Goal: Task Accomplishment & Management: Complete application form

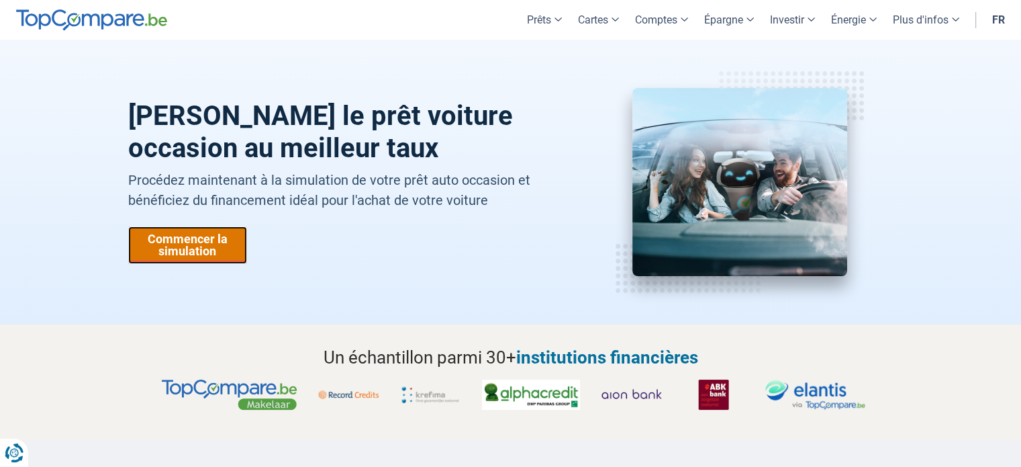
click at [207, 248] on link "Commencer la simulation" at bounding box center [187, 245] width 119 height 38
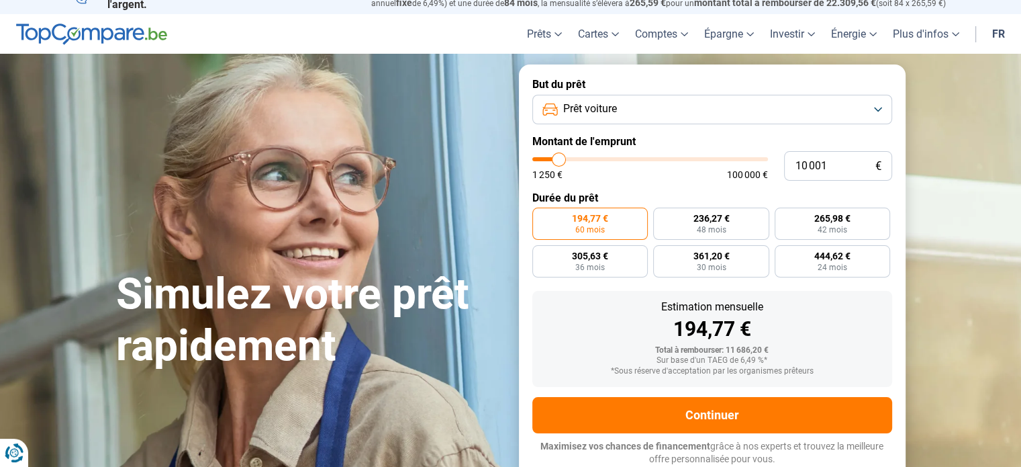
click at [690, 115] on button "Prêt voiture" at bounding box center [713, 110] width 360 height 30
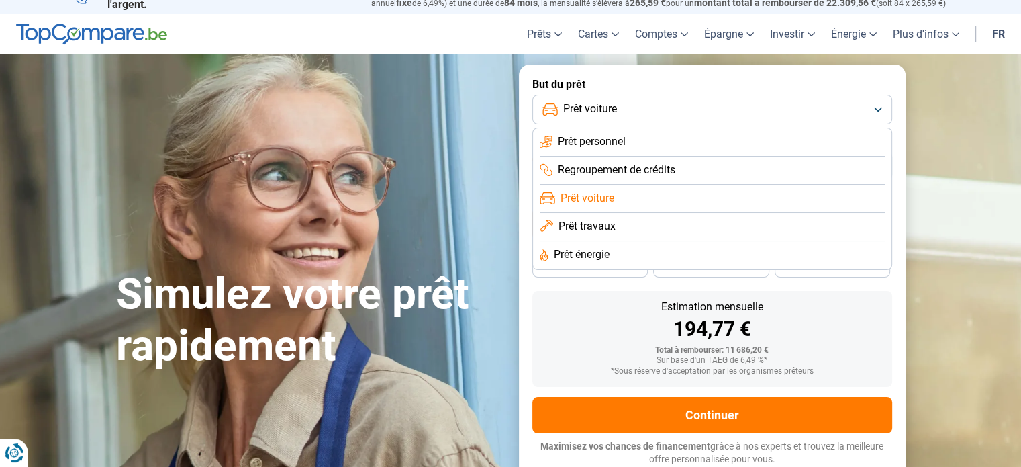
click at [620, 191] on li "Prêt voiture" at bounding box center [712, 199] width 345 height 28
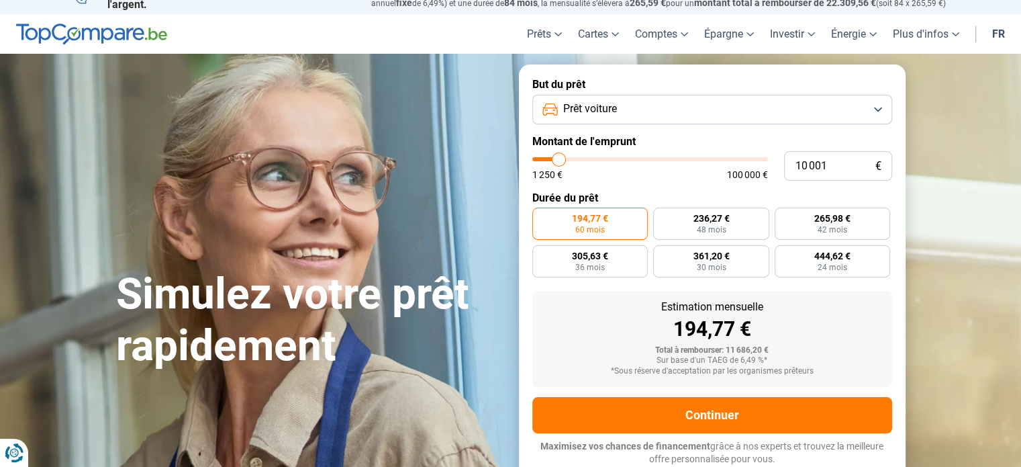
type input "12 000"
type input "12000"
type input "12 750"
type input "12750"
type input "13 500"
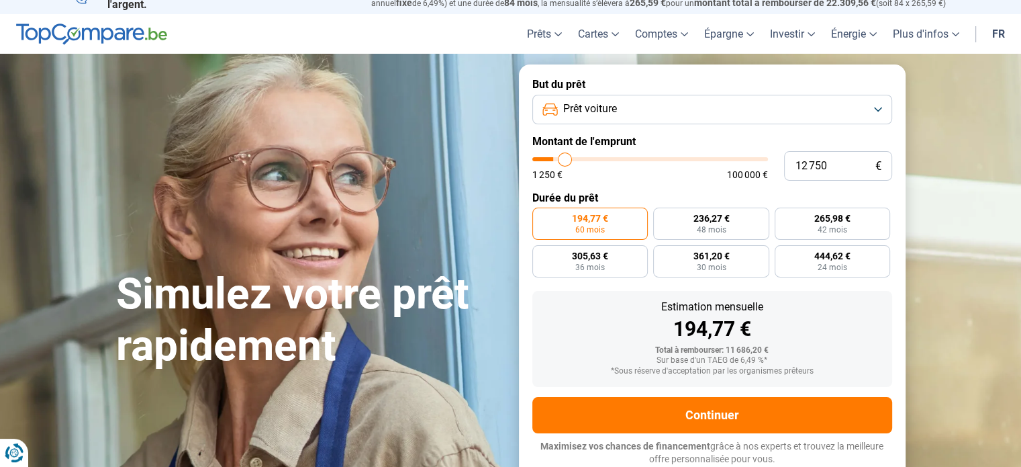
type input "13500"
type input "14 000"
type input "14000"
type input "14 500"
type input "14500"
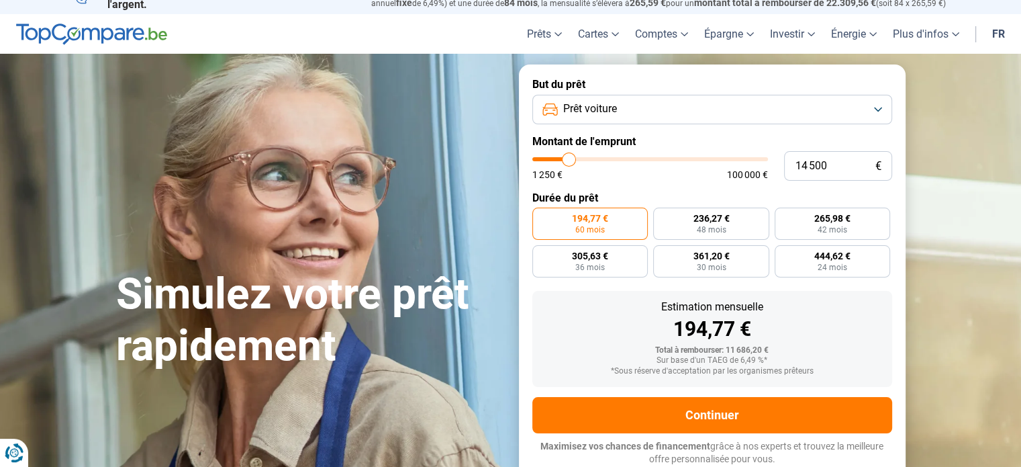
type input "15 000"
type input "15000"
type input "15 750"
type input "15750"
type input "16 250"
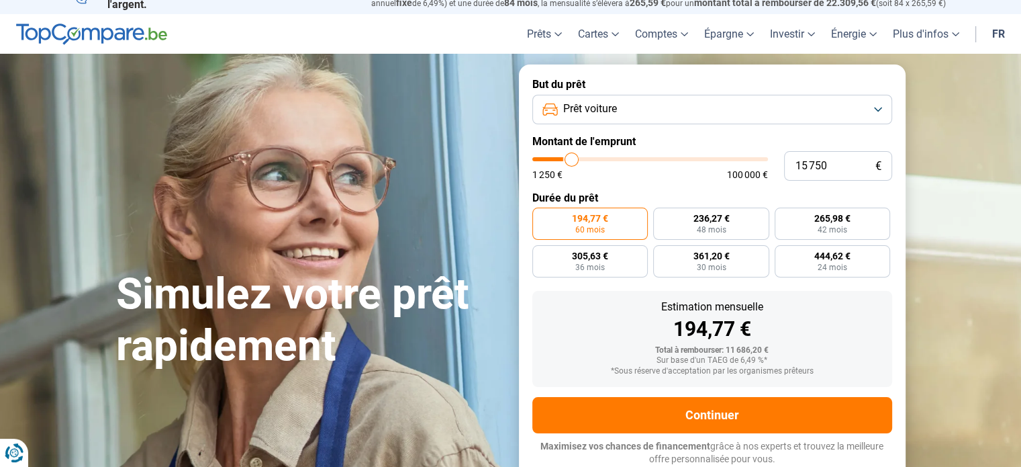
type input "16250"
type input "16 750"
type input "16750"
type input "17 250"
type input "17250"
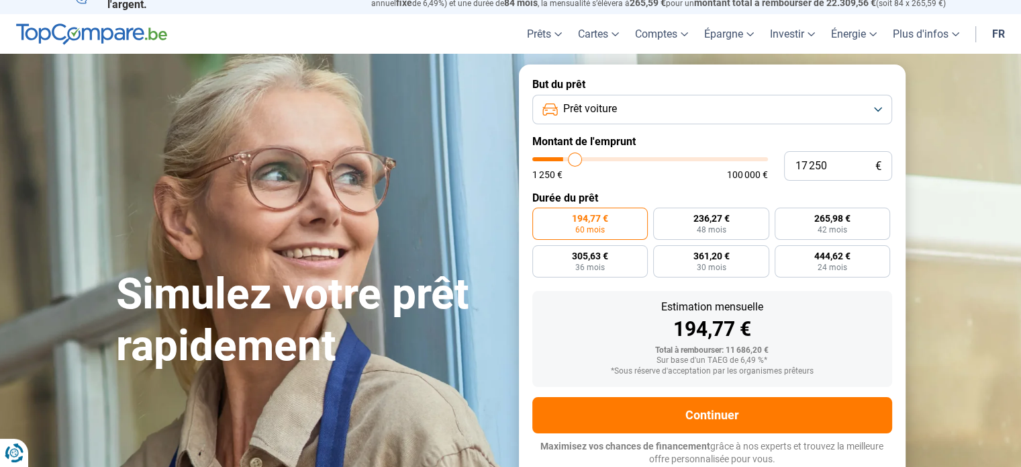
type input "17 500"
type input "17500"
type input "17 750"
type input "17750"
type input "18 000"
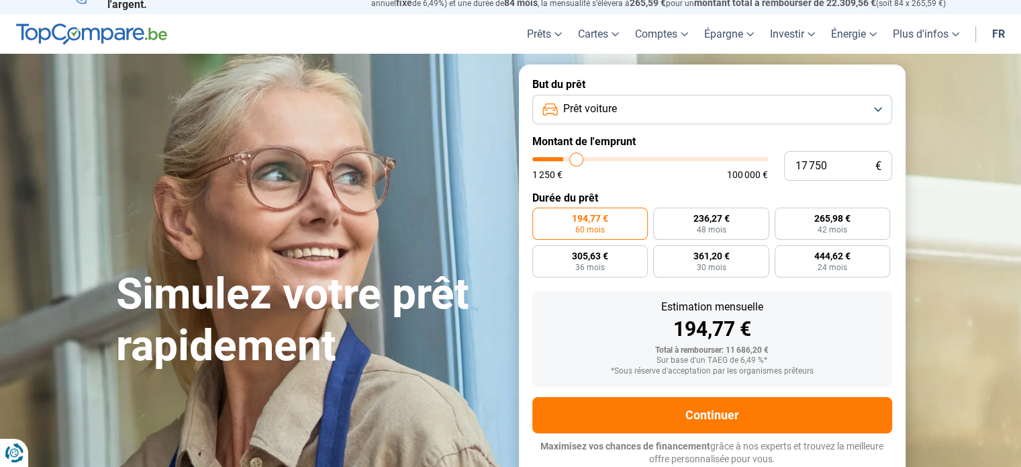
type input "18000"
type input "18 250"
type input "18250"
type input "18 500"
type input "18500"
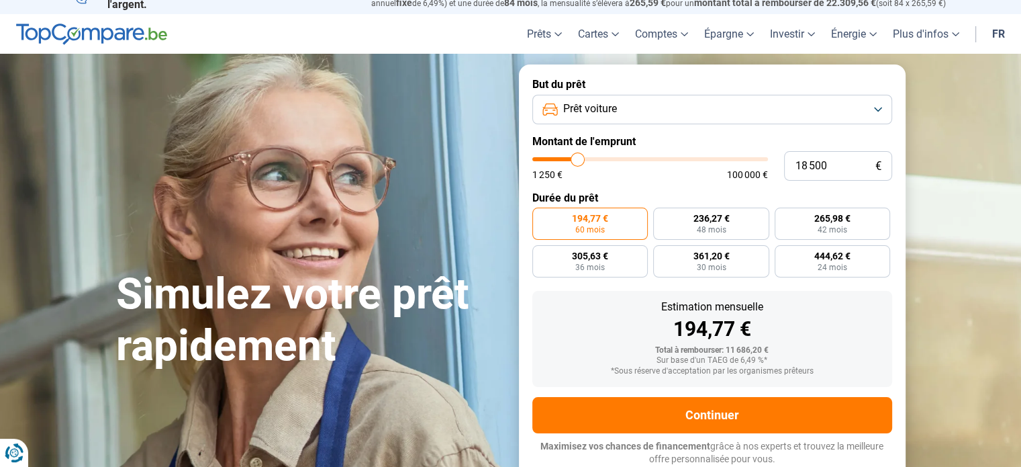
type input "18 750"
type input "18750"
type input "19 000"
type input "19000"
type input "19 250"
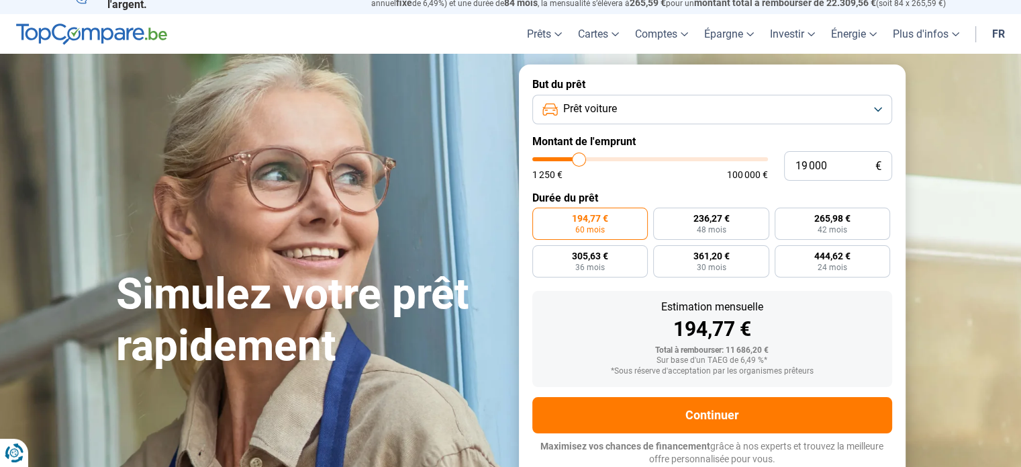
type input "19250"
type input "19 500"
type input "19500"
type input "19 750"
type input "19750"
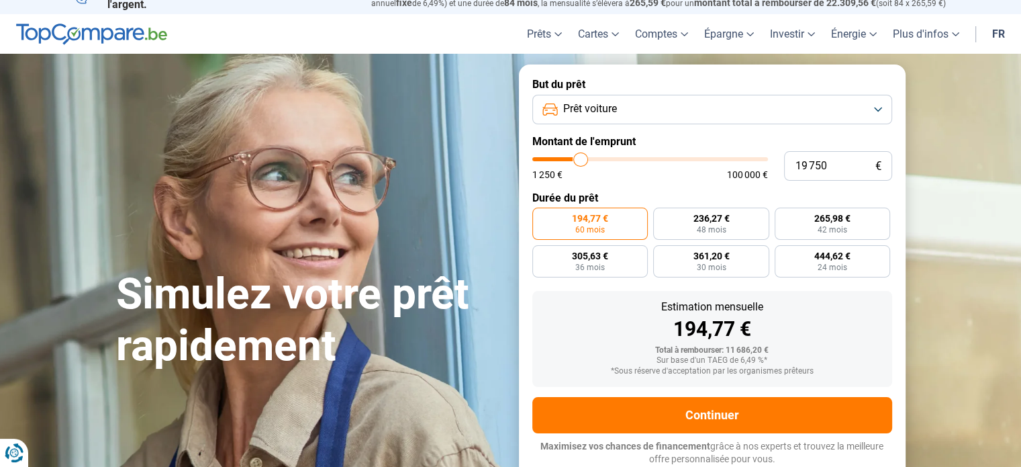
type input "20 000"
type input "20000"
type input "20 250"
type input "20250"
type input "20 750"
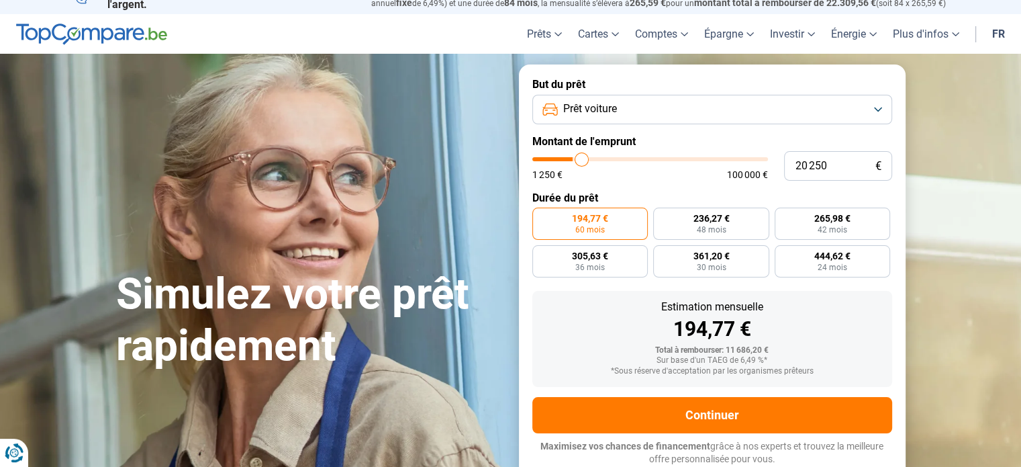
type input "20750"
type input "21 500"
type input "21500"
type input "22 250"
type input "22250"
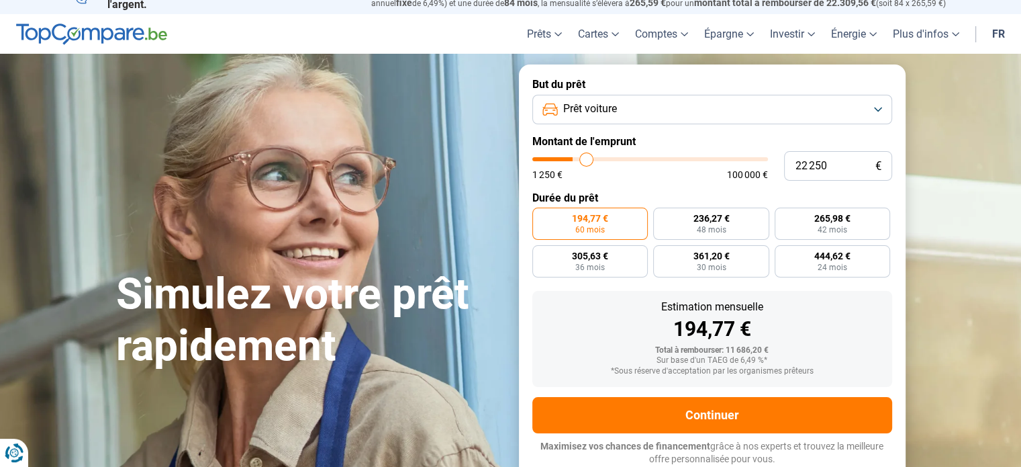
type input "23 000"
type input "23000"
type input "23 250"
type input "23250"
type input "23 500"
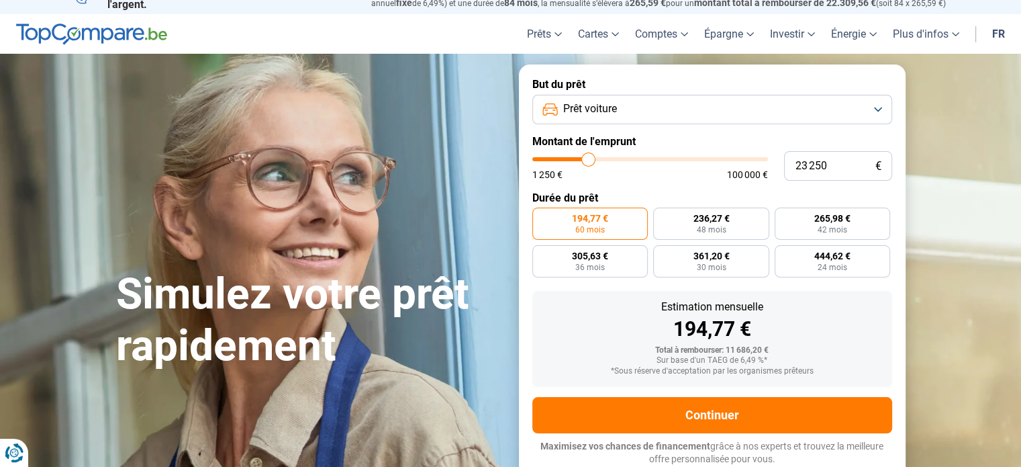
type input "23500"
type input "24 000"
type input "24000"
type input "24 250"
type input "24250"
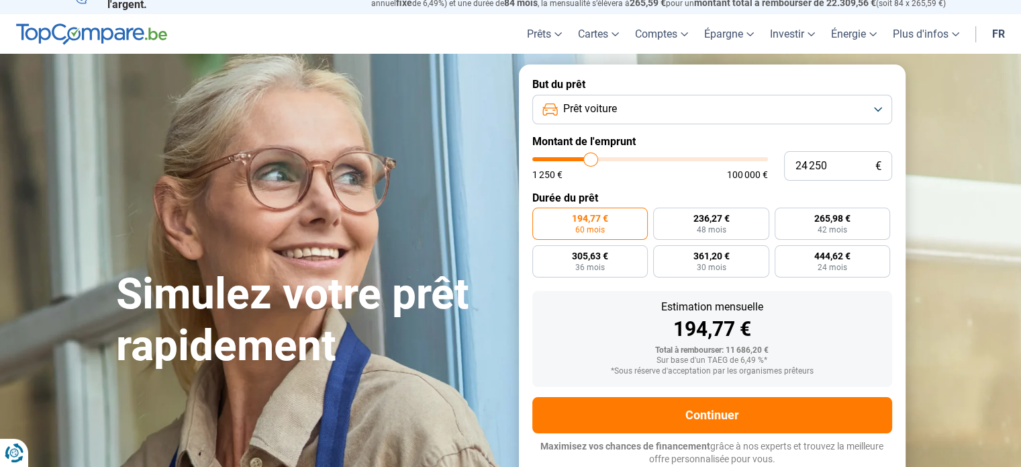
type input "24 500"
type input "24500"
type input "25 000"
type input "25000"
type input "25 250"
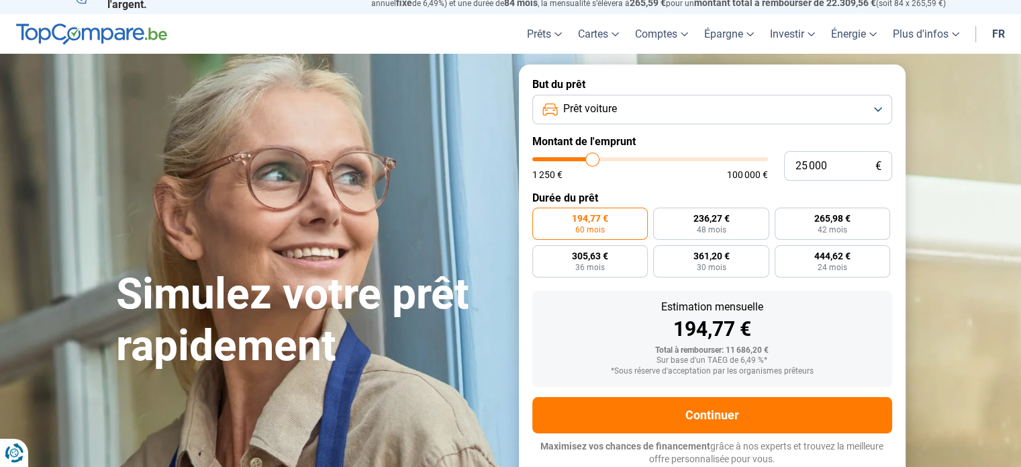
type input "25250"
type input "25 500"
type input "25500"
type input "26 000"
type input "26000"
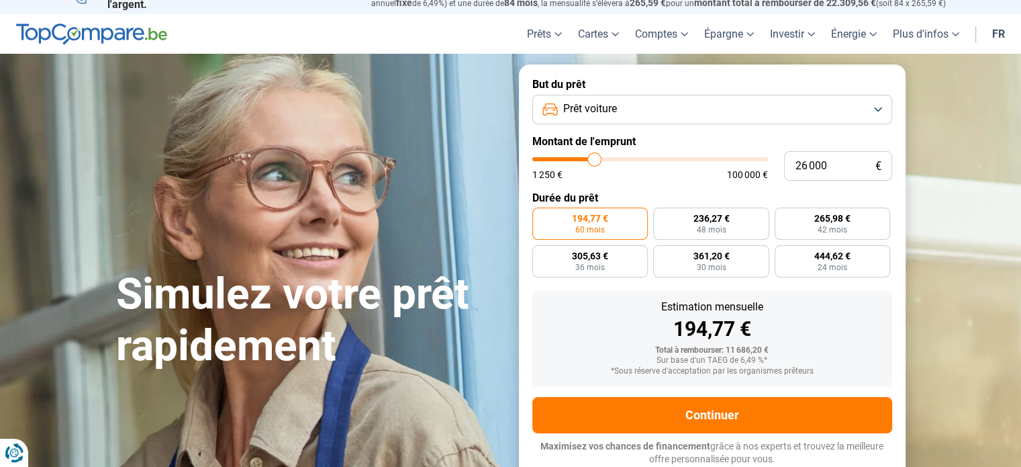
type input "26 500"
type input "26500"
type input "26 750"
type input "26750"
type input "26 500"
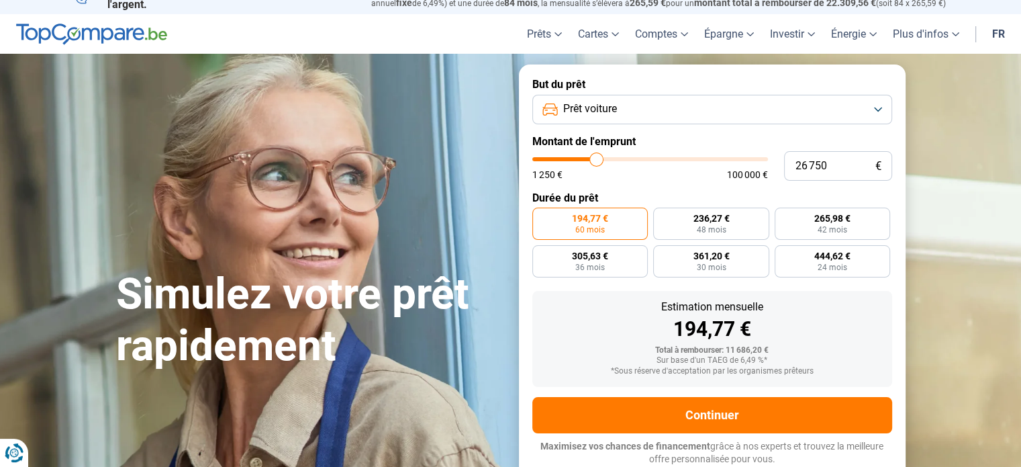
type input "26500"
type input "26 250"
type input "26250"
type input "25 250"
type input "25250"
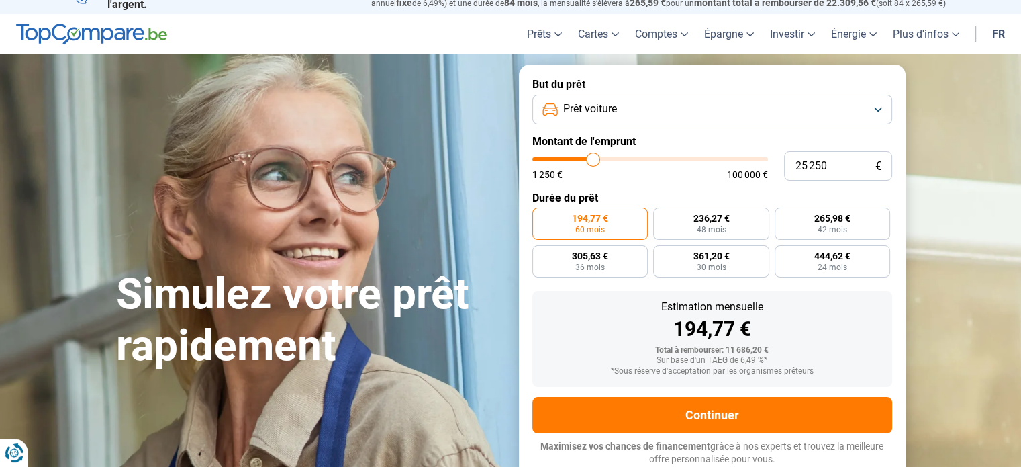
type input "24 750"
type input "24750"
type input "24 000"
type input "24000"
type input "23 250"
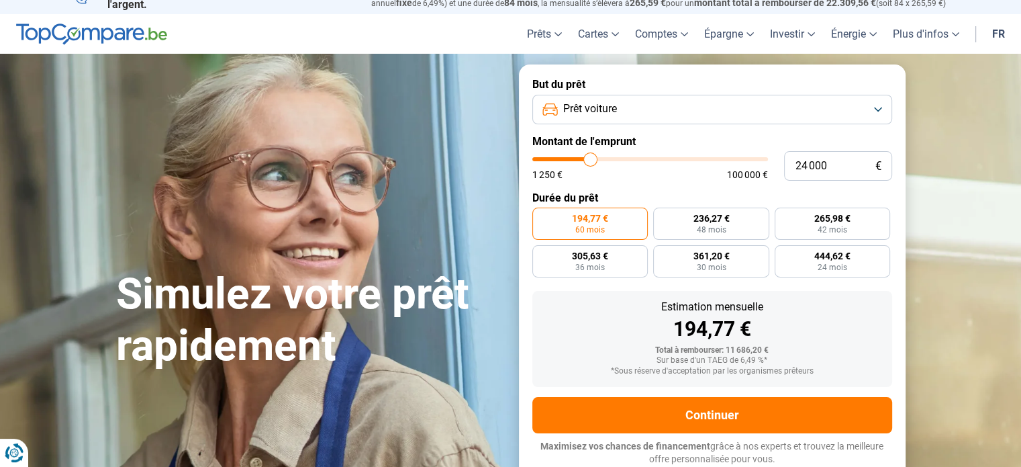
type input "23250"
type input "22 500"
type input "22500"
type input "21 500"
type input "21500"
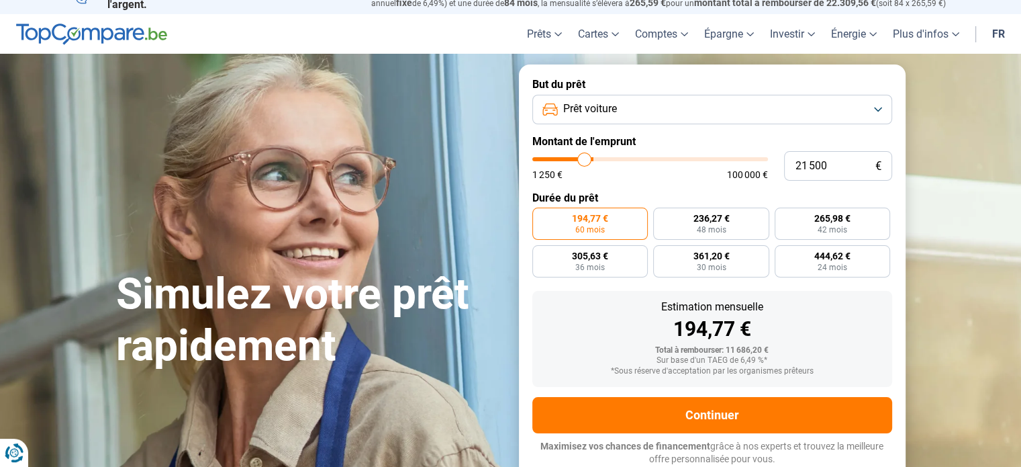
type input "20 000"
type input "20000"
type input "19 000"
type input "19000"
type input "18 500"
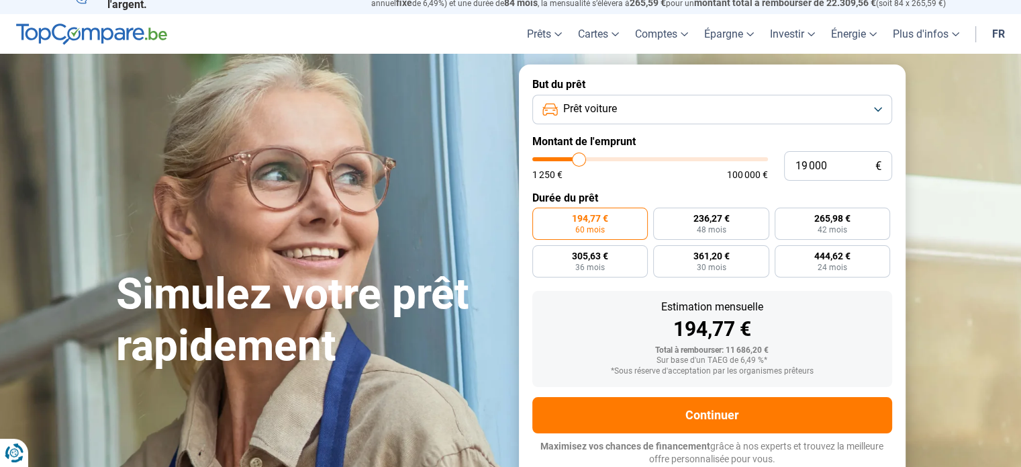
type input "18500"
type input "17 500"
type input "17500"
type input "16 750"
type input "16750"
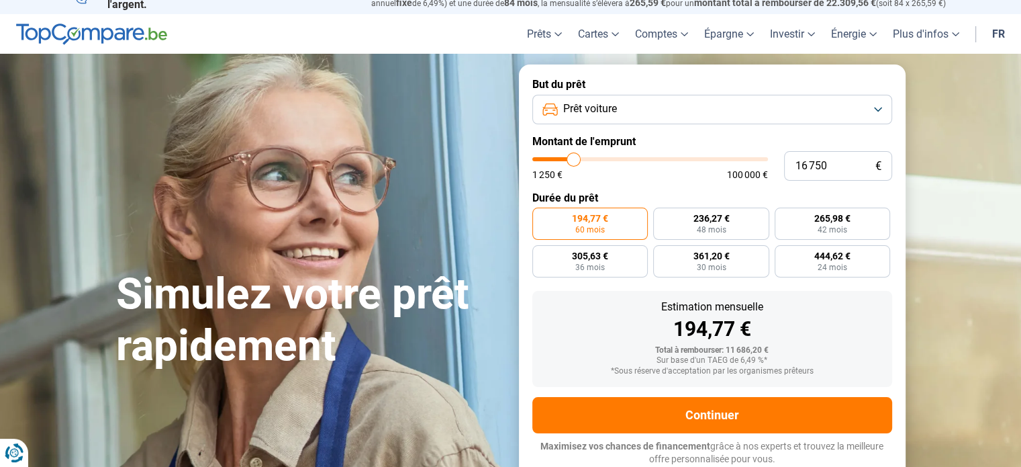
type input "16 500"
type input "16500"
type input "16 250"
type input "16250"
type input "15 750"
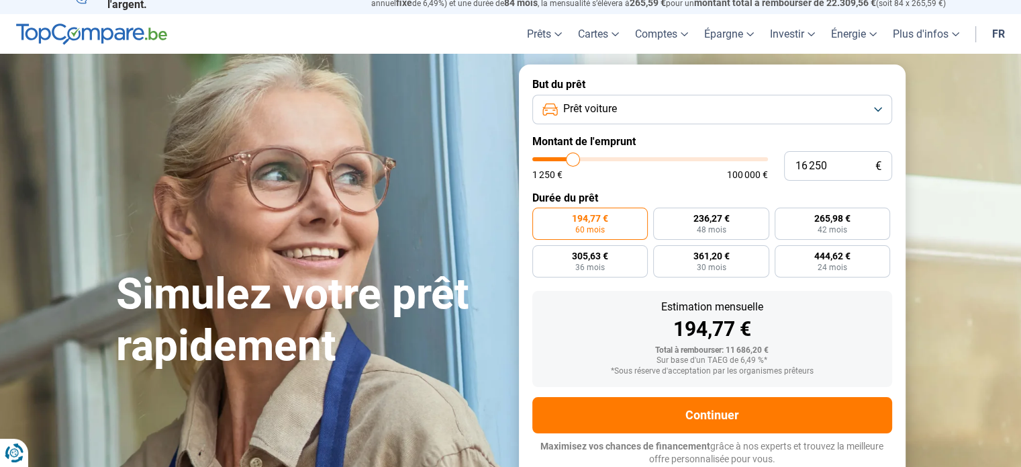
type input "15750"
type input "15 500"
type input "15500"
type input "15 250"
type input "15250"
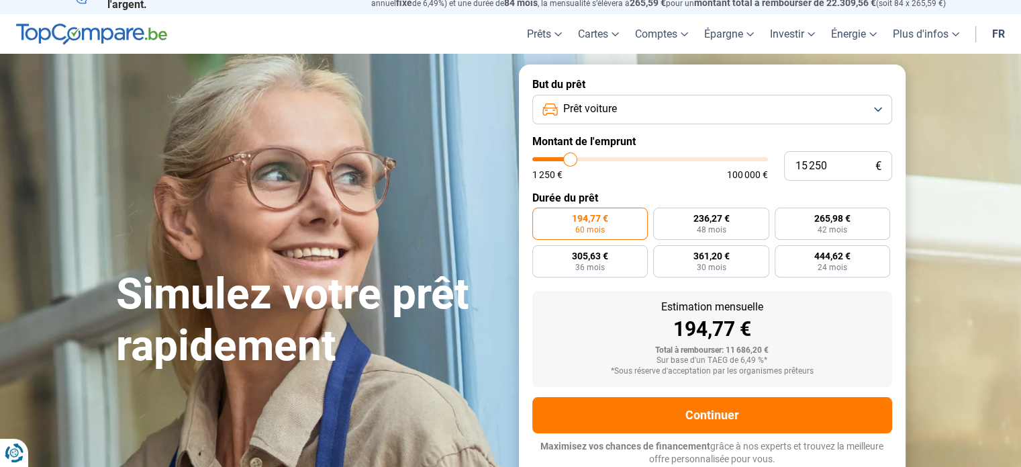
type input "14 750"
type input "14750"
type input "14 250"
type input "14250"
type input "13 750"
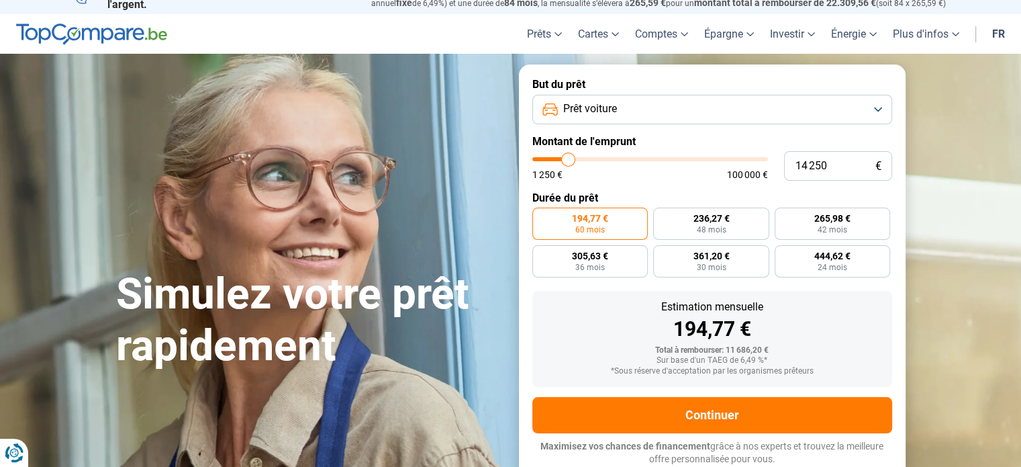
type input "13750"
type input "13 500"
type input "13500"
type input "13 250"
type input "13250"
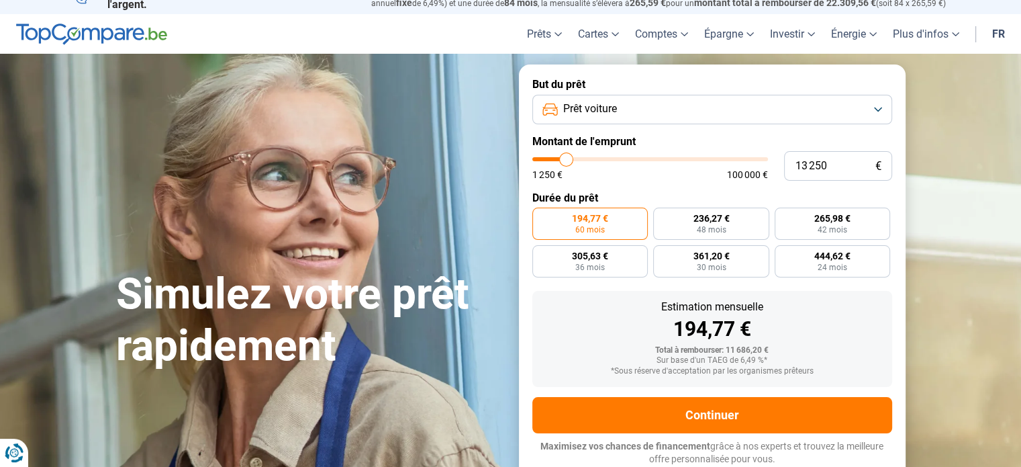
type input "12 750"
type input "12750"
type input "12 500"
type input "12500"
type input "12 250"
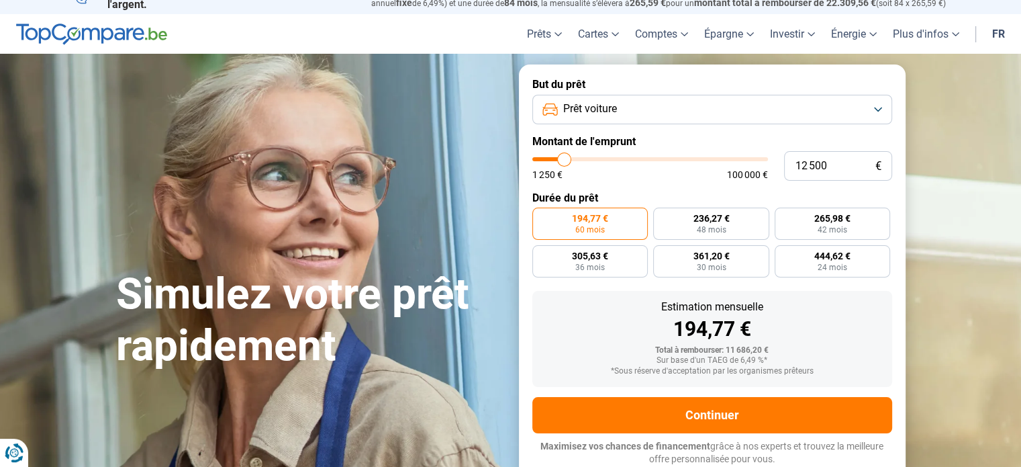
type input "12250"
type input "11 750"
type input "11750"
type input "11 250"
type input "11250"
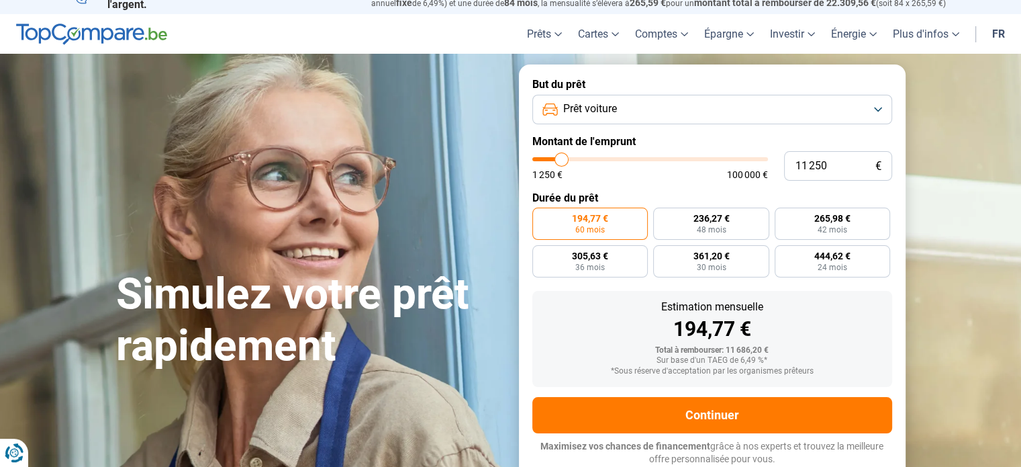
type input "10 750"
type input "10750"
type input "9 750"
type input "9750"
type input "9 250"
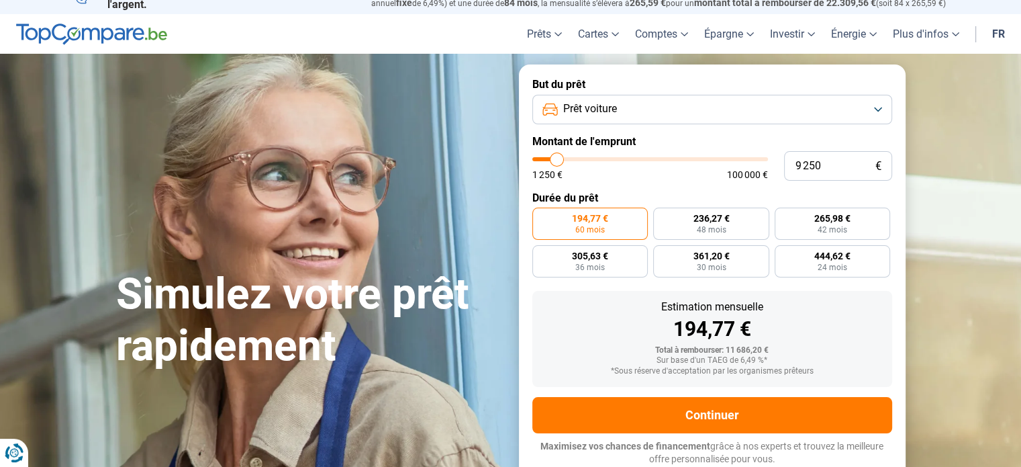
drag, startPoint x: 563, startPoint y: 158, endPoint x: 611, endPoint y: 164, distance: 48.7
type input "9750"
click at [559, 161] on input "range" at bounding box center [651, 159] width 236 height 4
type input "9 750"
radio input "true"
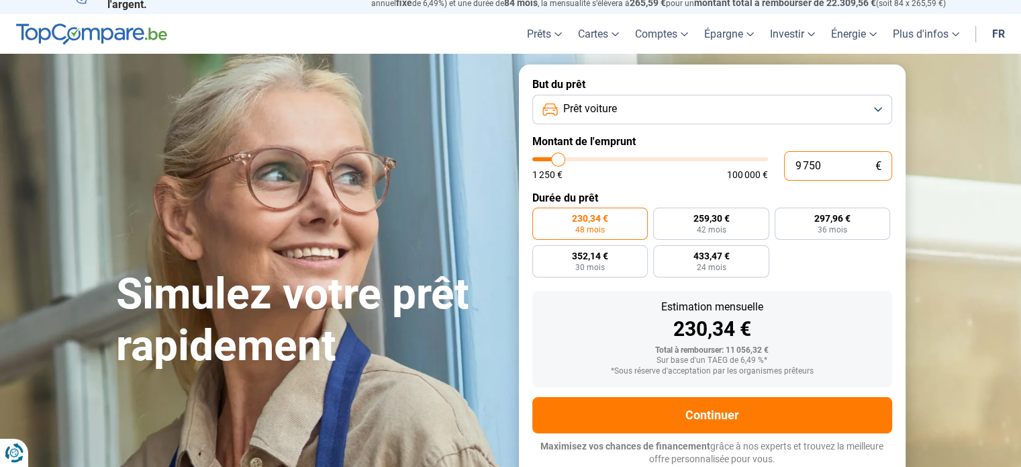
drag, startPoint x: 825, startPoint y: 165, endPoint x: 787, endPoint y: 163, distance: 38.3
click at [787, 163] on input "9 750" at bounding box center [838, 166] width 108 height 30
type input "6"
type input "1250"
type input "69"
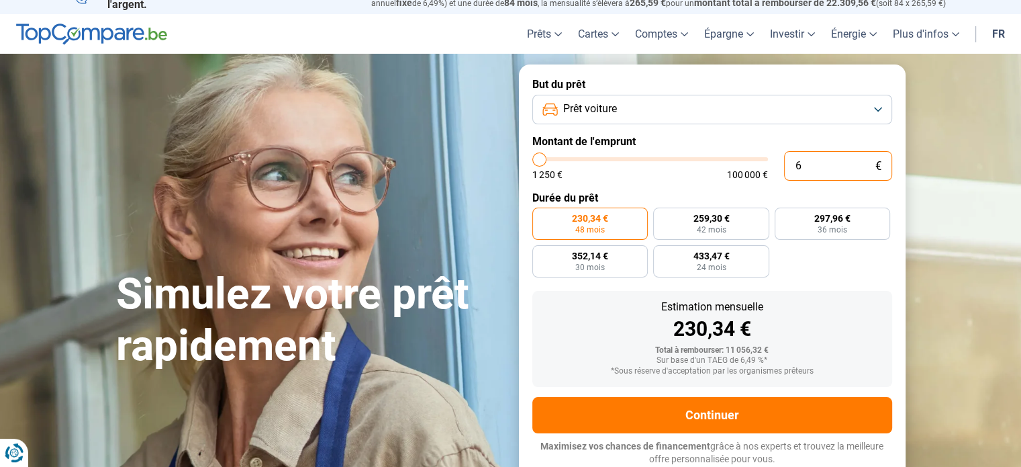
type input "1250"
type input "690"
type input "1250"
type input "6 900"
type input "7000"
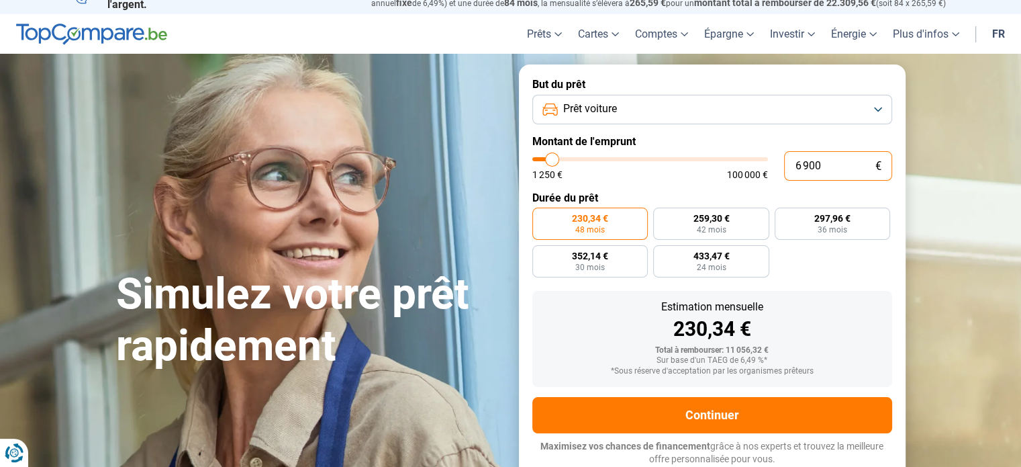
radio input "true"
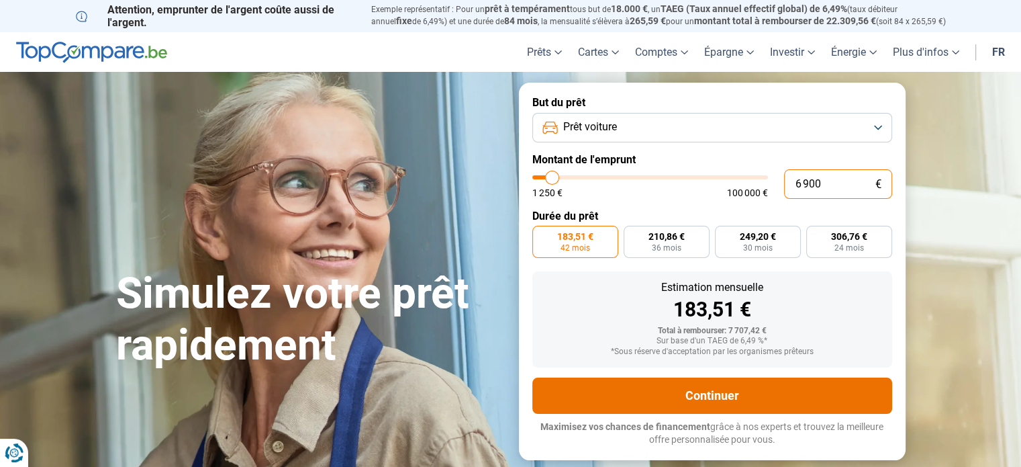
type input "6 900"
click at [711, 392] on button "Continuer" at bounding box center [713, 395] width 360 height 36
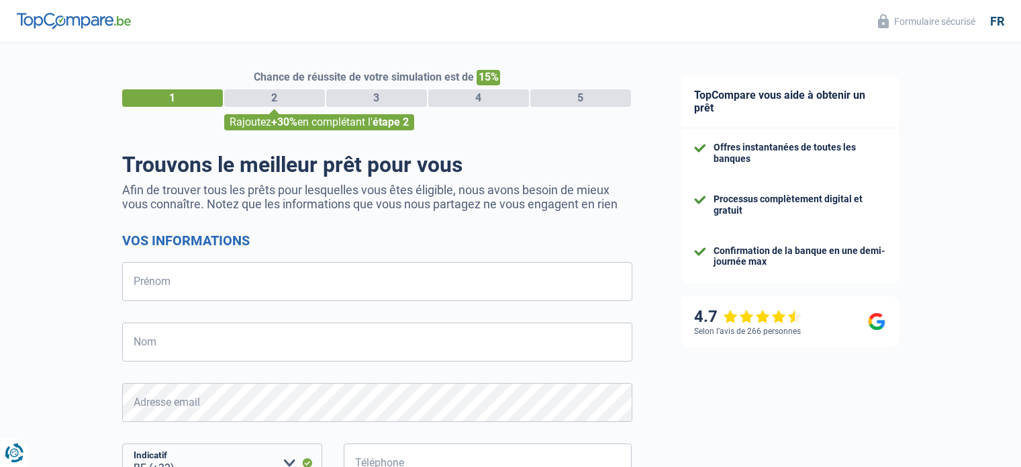
select select "32"
